Goal: Information Seeking & Learning: Learn about a topic

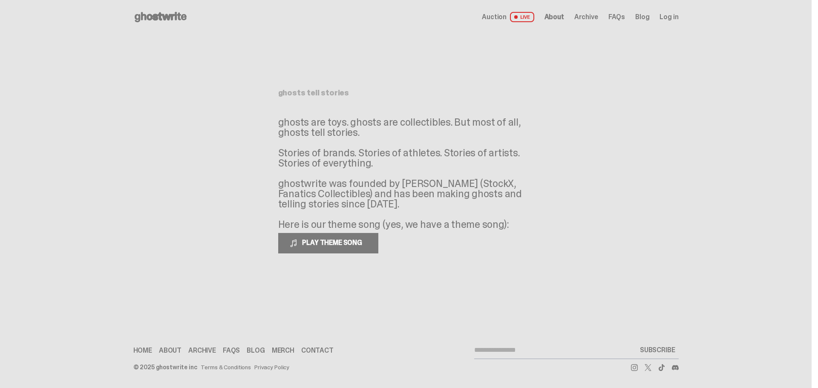
click at [560, 15] on span "About" at bounding box center [554, 17] width 20 height 7
click at [618, 14] on span "FAQs" at bounding box center [616, 17] width 17 height 7
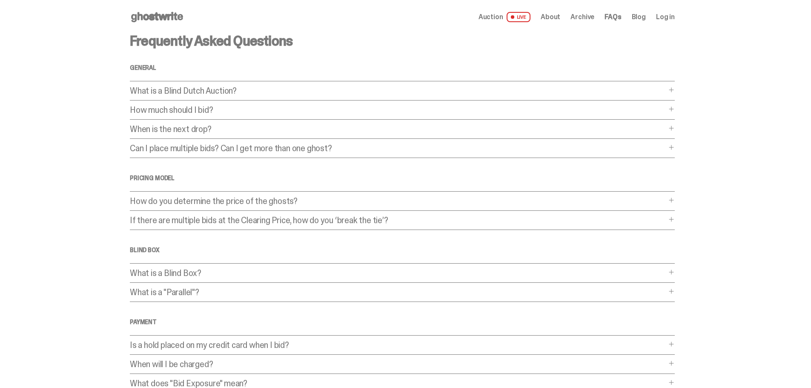
click at [183, 130] on p "When is the next drop?" at bounding box center [398, 129] width 537 height 9
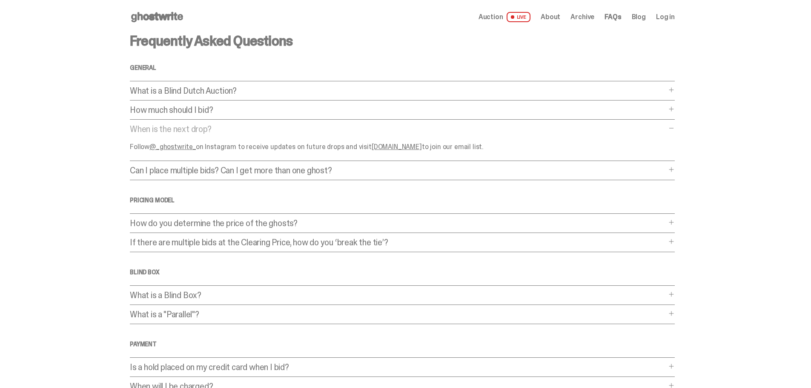
click at [224, 226] on p "How do you determine the price of the ghosts?" at bounding box center [398, 223] width 537 height 9
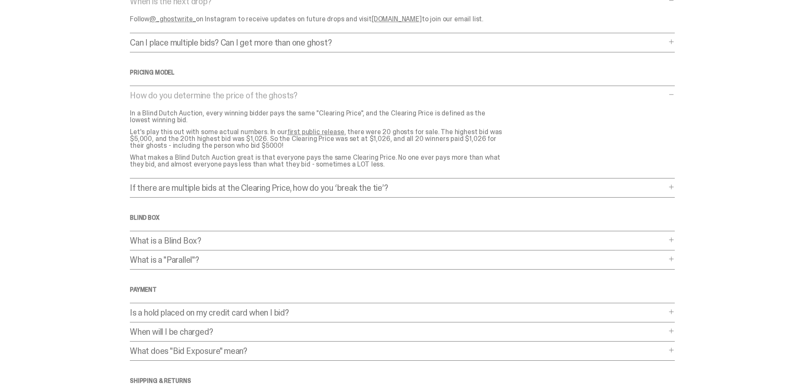
scroll to position [256, 0]
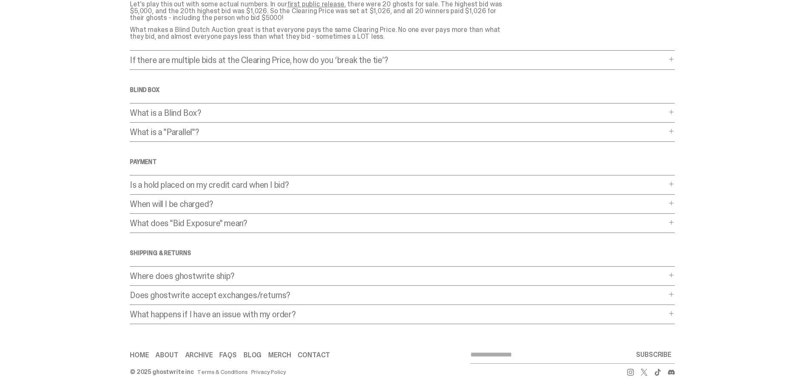
click at [193, 205] on p "When will I be charged?" at bounding box center [398, 204] width 537 height 9
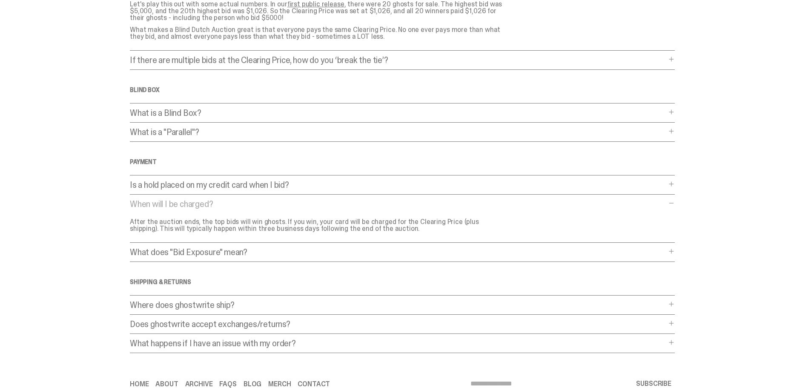
click at [198, 194] on div "Frequently Asked Questions General What is a Blind Dutch Auction? What is a Bli…" at bounding box center [402, 66] width 545 height 575
click at [96, 243] on main "Something went wrong! Hang in there while we get back on track Frequently Asked…" at bounding box center [402, 66] width 805 height 575
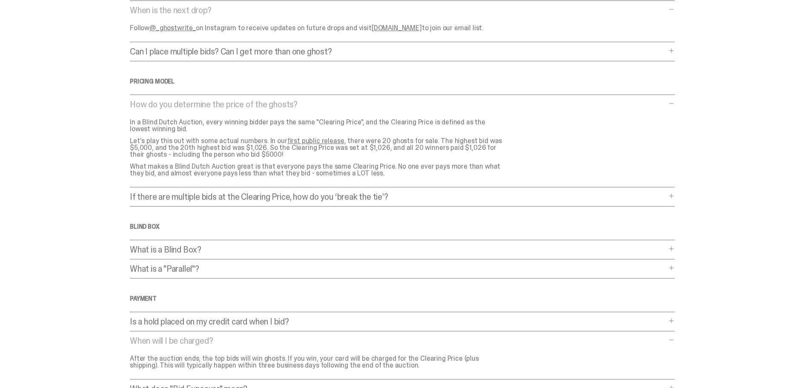
scroll to position [34, 0]
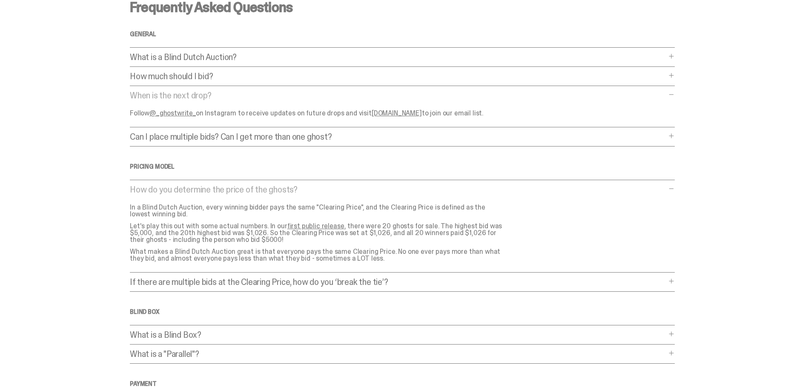
click at [217, 54] on p "What is a Blind Dutch Auction?" at bounding box center [398, 57] width 537 height 9
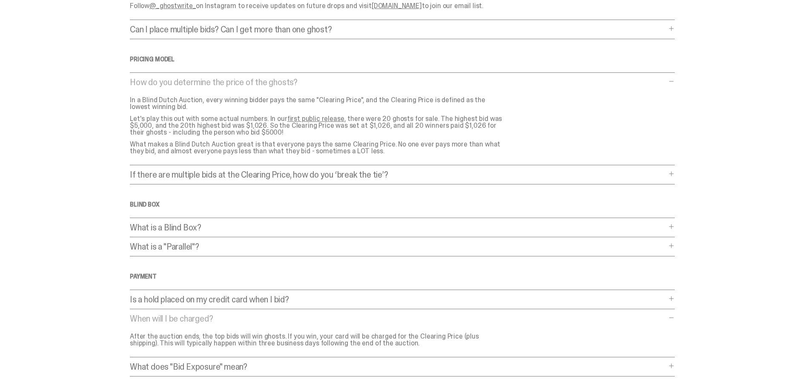
scroll to position [0, 0]
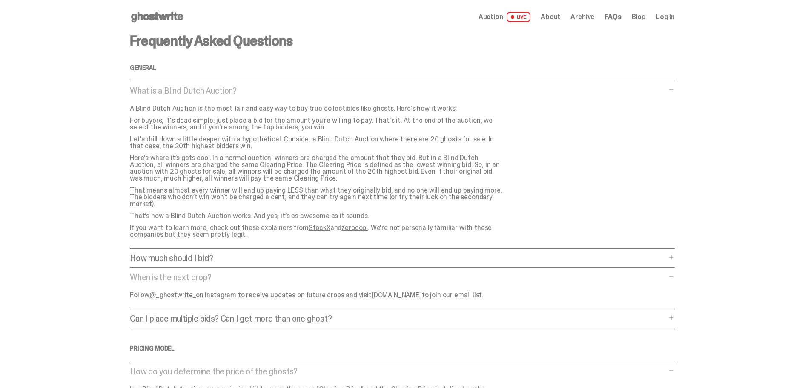
click at [594, 14] on span "Archive" at bounding box center [583, 17] width 24 height 7
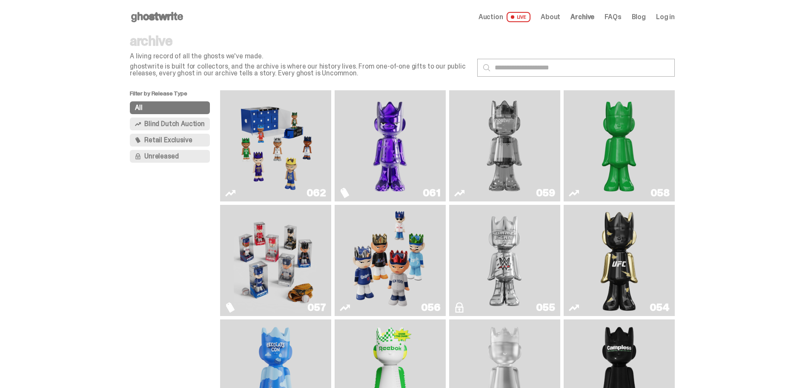
scroll to position [213, 0]
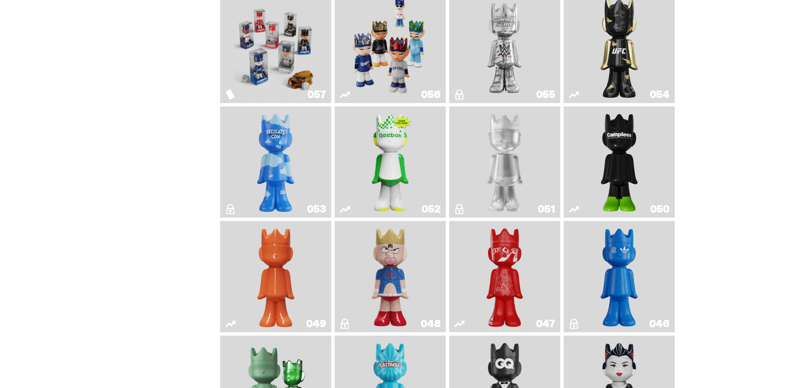
drag, startPoint x: 630, startPoint y: 163, endPoint x: 638, endPoint y: 160, distance: 9.2
click at [638, 160] on img "Campless" at bounding box center [619, 162] width 45 height 104
